Goal: Communication & Community: Answer question/provide support

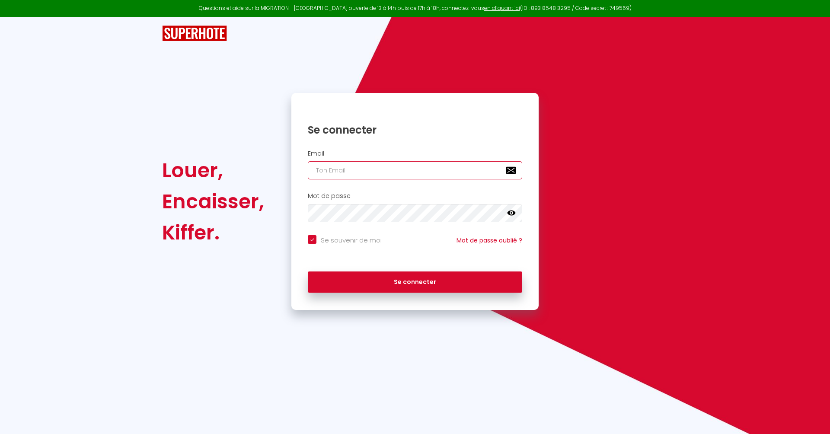
click at [383, 177] on input "email" at bounding box center [415, 170] width 214 height 18
paste input "[EMAIL_ADDRESS][DOMAIN_NAME]"
type input "[EMAIL_ADDRESS][DOMAIN_NAME]"
checkbox input "true"
type input "[EMAIL_ADDRESS][DOMAIN_NAME]"
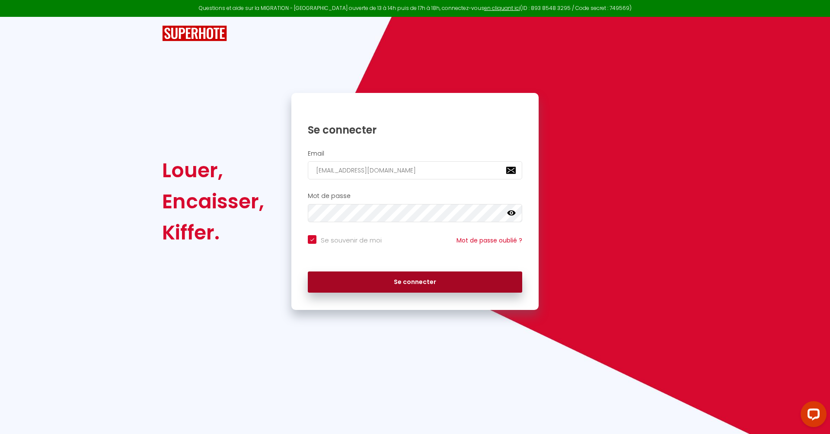
click at [392, 285] on button "Se connecter" at bounding box center [415, 282] width 214 height 22
checkbox input "true"
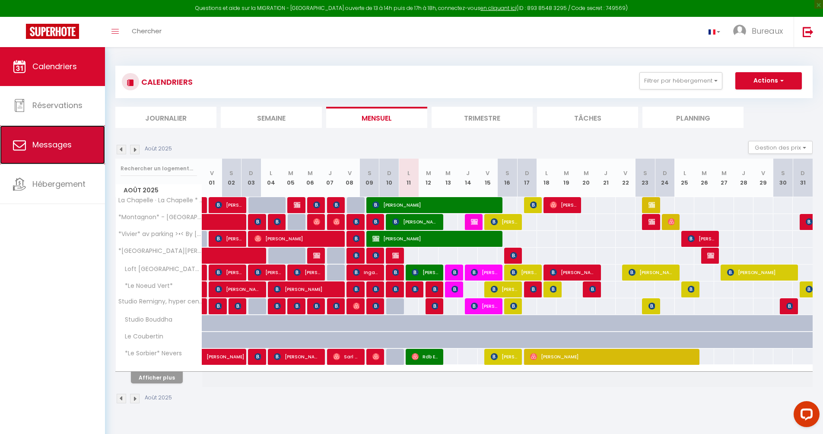
click at [52, 141] on span "Messages" at bounding box center [51, 144] width 39 height 11
select select "message"
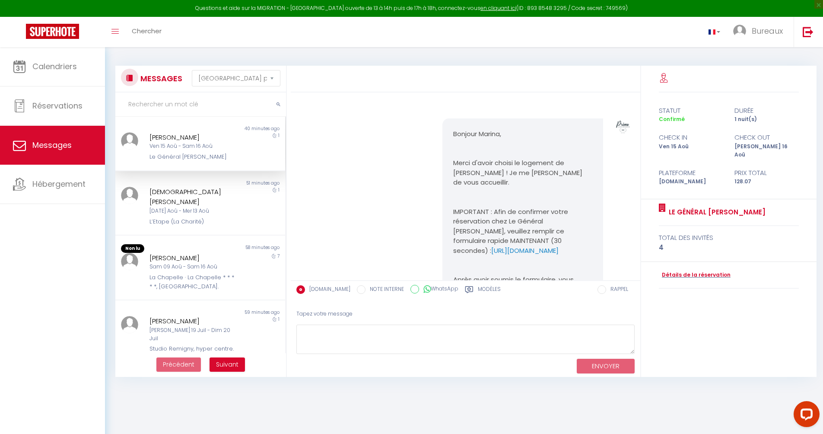
scroll to position [231, 0]
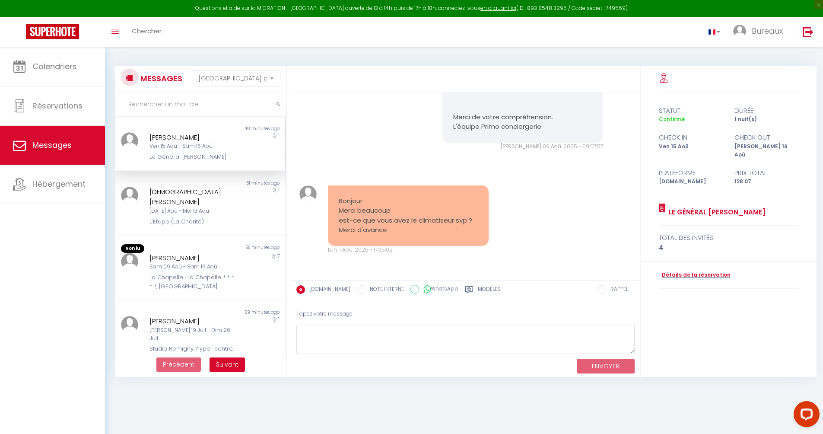
click at [182, 111] on input "text" at bounding box center [200, 105] width 171 height 24
click at [191, 100] on input "text" at bounding box center [200, 105] width 171 height 24
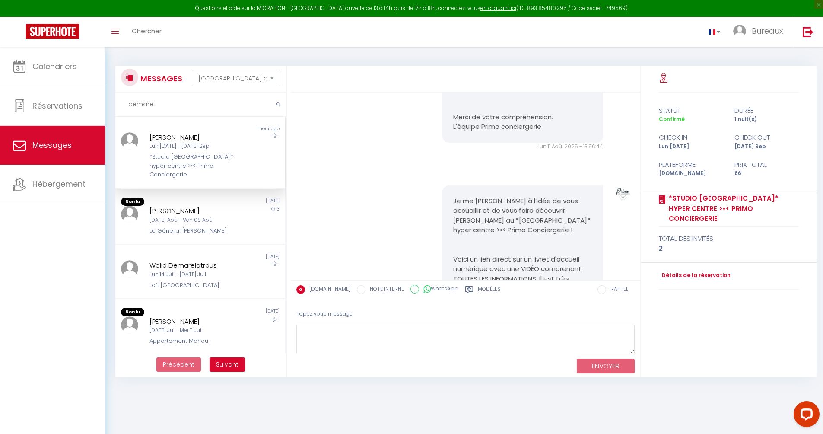
scroll to position [0, 0]
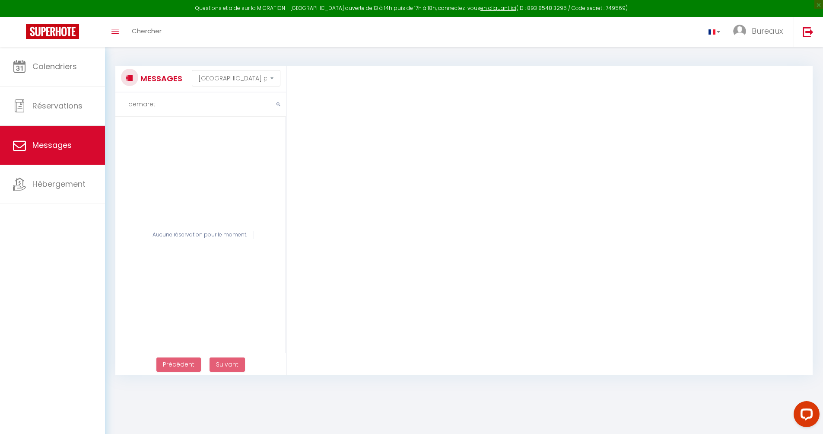
click at [171, 102] on input "demaret" at bounding box center [200, 105] width 171 height 24
type input "demaret"
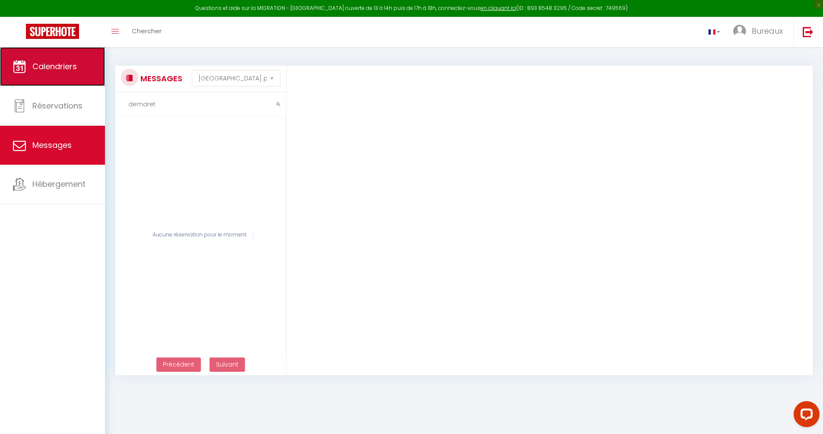
click at [66, 77] on link "Calendriers" at bounding box center [52, 66] width 105 height 39
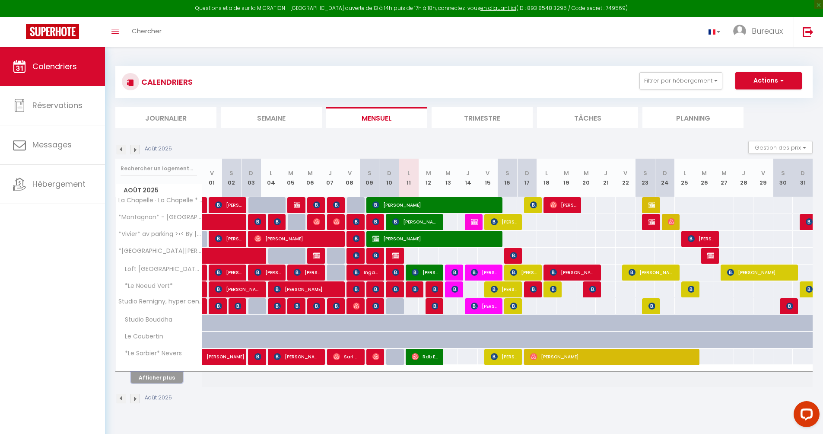
click at [155, 378] on button "Afficher plus" at bounding box center [157, 378] width 52 height 12
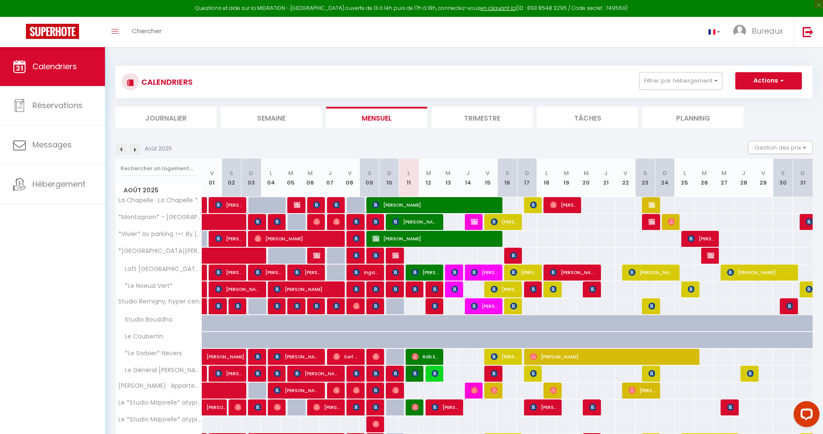
scroll to position [156, 0]
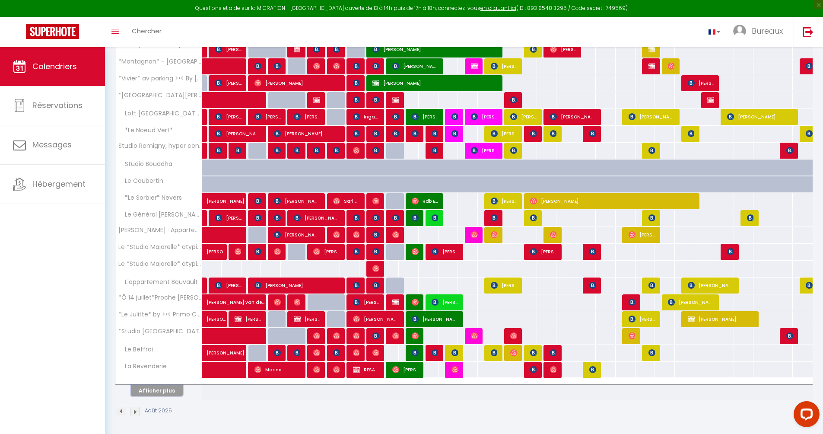
click at [160, 388] on button "Afficher plus" at bounding box center [157, 391] width 52 height 12
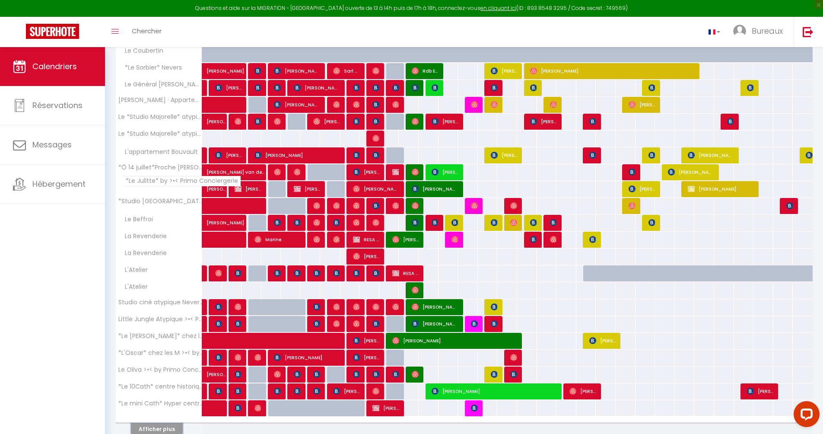
scroll to position [311, 0]
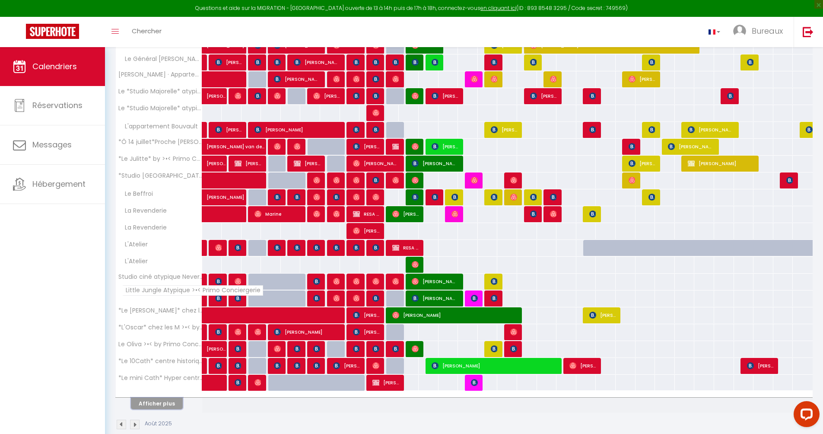
drag, startPoint x: 158, startPoint y: 403, endPoint x: 177, endPoint y: 292, distance: 112.6
click at [158, 403] on button "Afficher plus" at bounding box center [157, 404] width 52 height 12
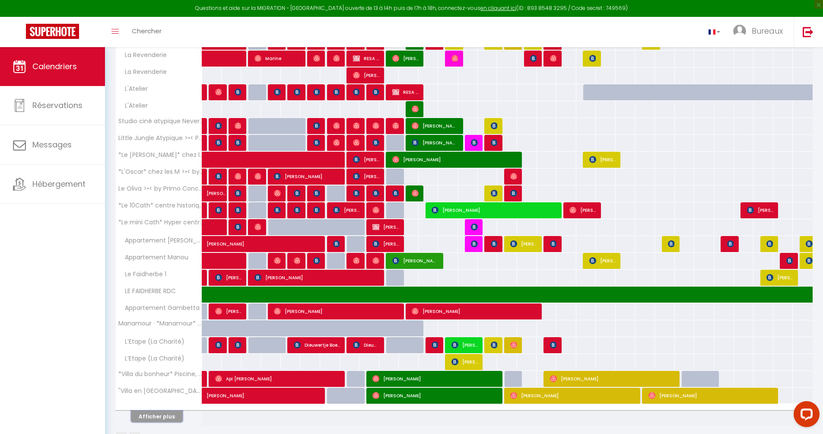
scroll to position [494, 0]
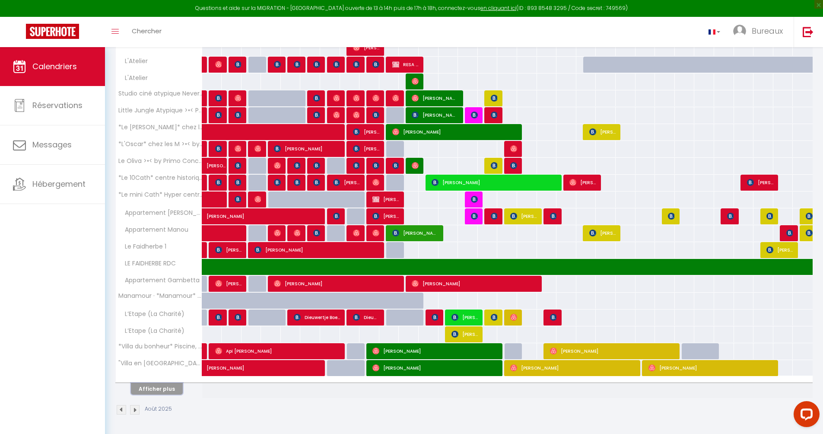
drag, startPoint x: 149, startPoint y: 386, endPoint x: 168, endPoint y: 313, distance: 75.5
click at [149, 383] on button "Afficher plus" at bounding box center [157, 389] width 52 height 12
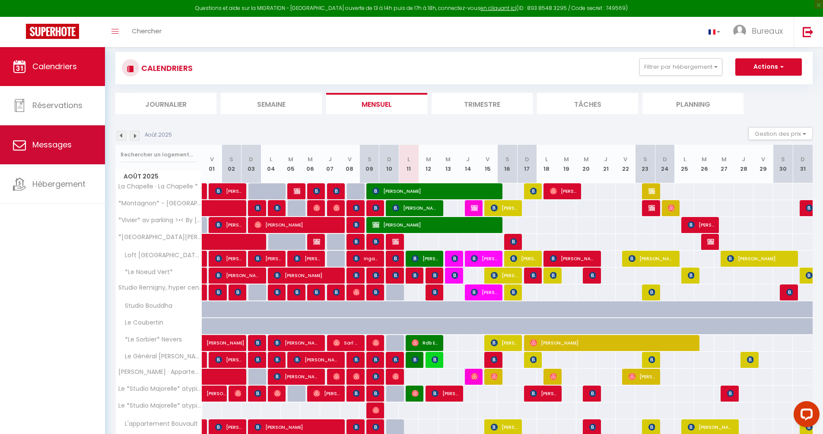
scroll to position [0, 0]
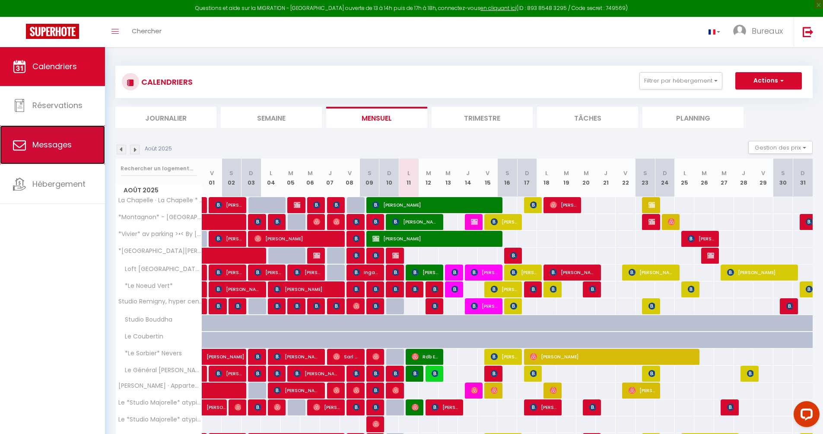
click at [65, 144] on span "Messages" at bounding box center [51, 144] width 39 height 11
select select "message"
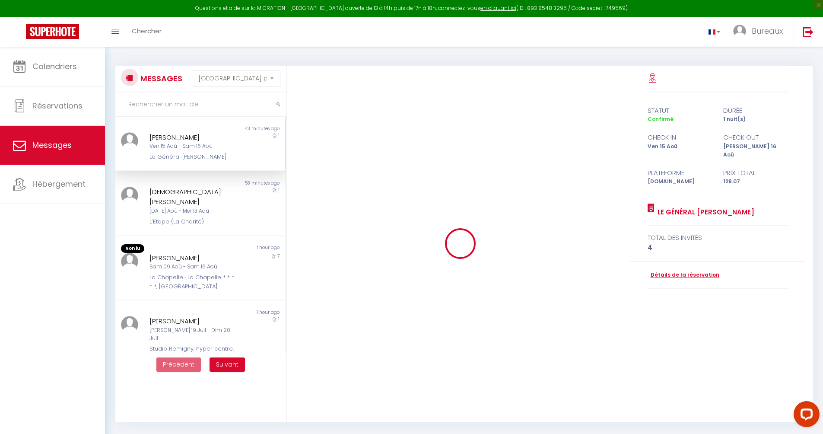
click at [162, 98] on input "text" at bounding box center [200, 105] width 171 height 24
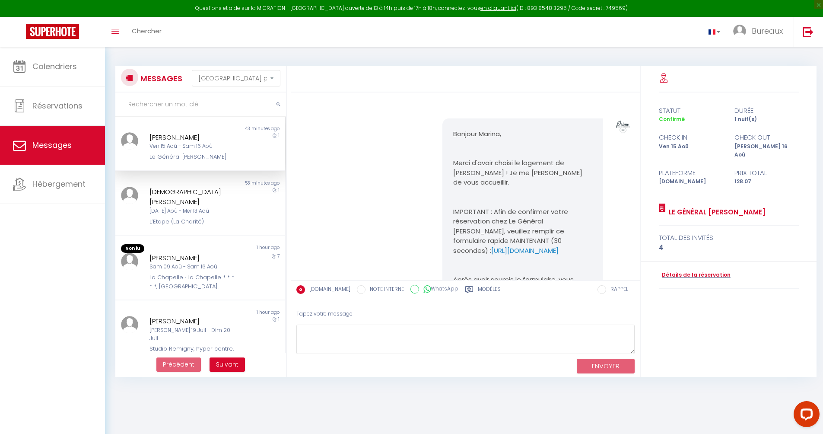
scroll to position [231, 0]
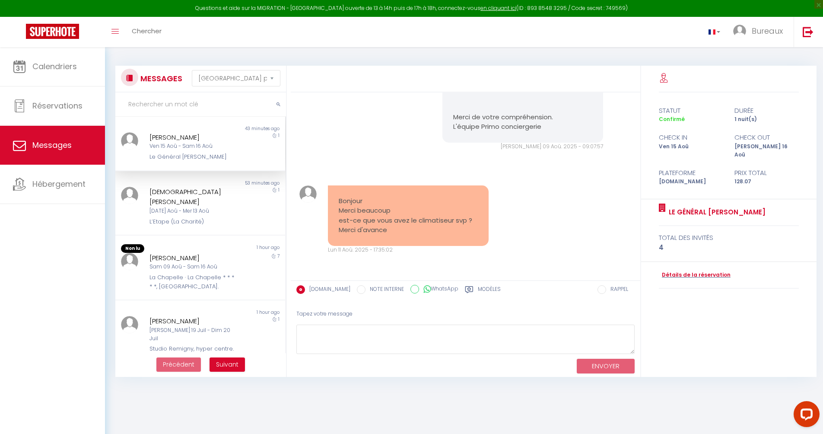
paste input "Demaret"
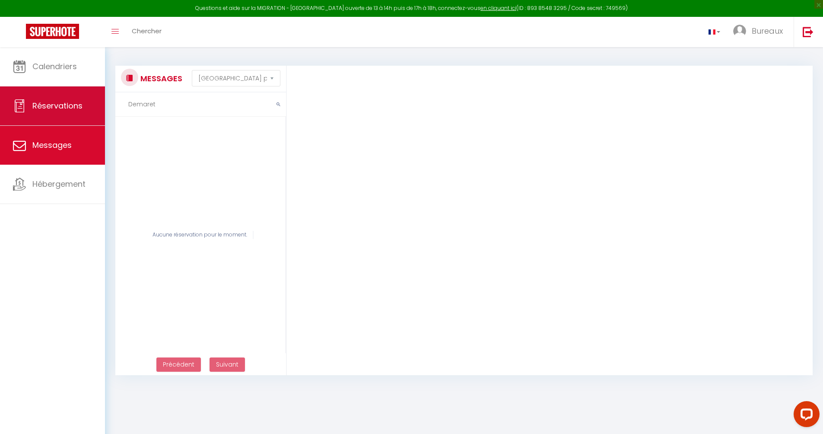
type input "Demaret"
click at [73, 113] on link "Réservations" at bounding box center [52, 105] width 105 height 39
